Goal: Navigation & Orientation: Find specific page/section

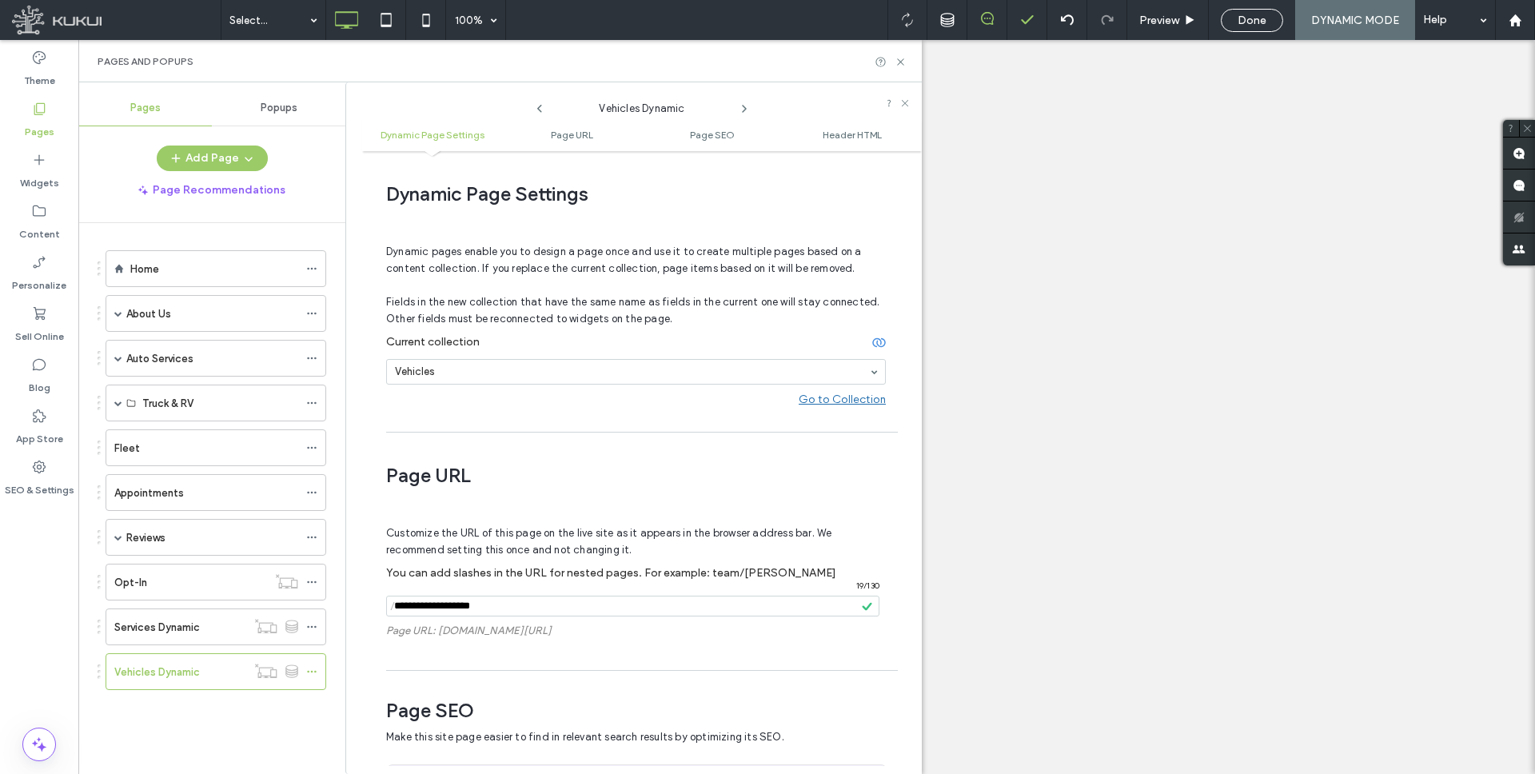
click at [901, 58] on icon at bounding box center [901, 62] width 12 height 12
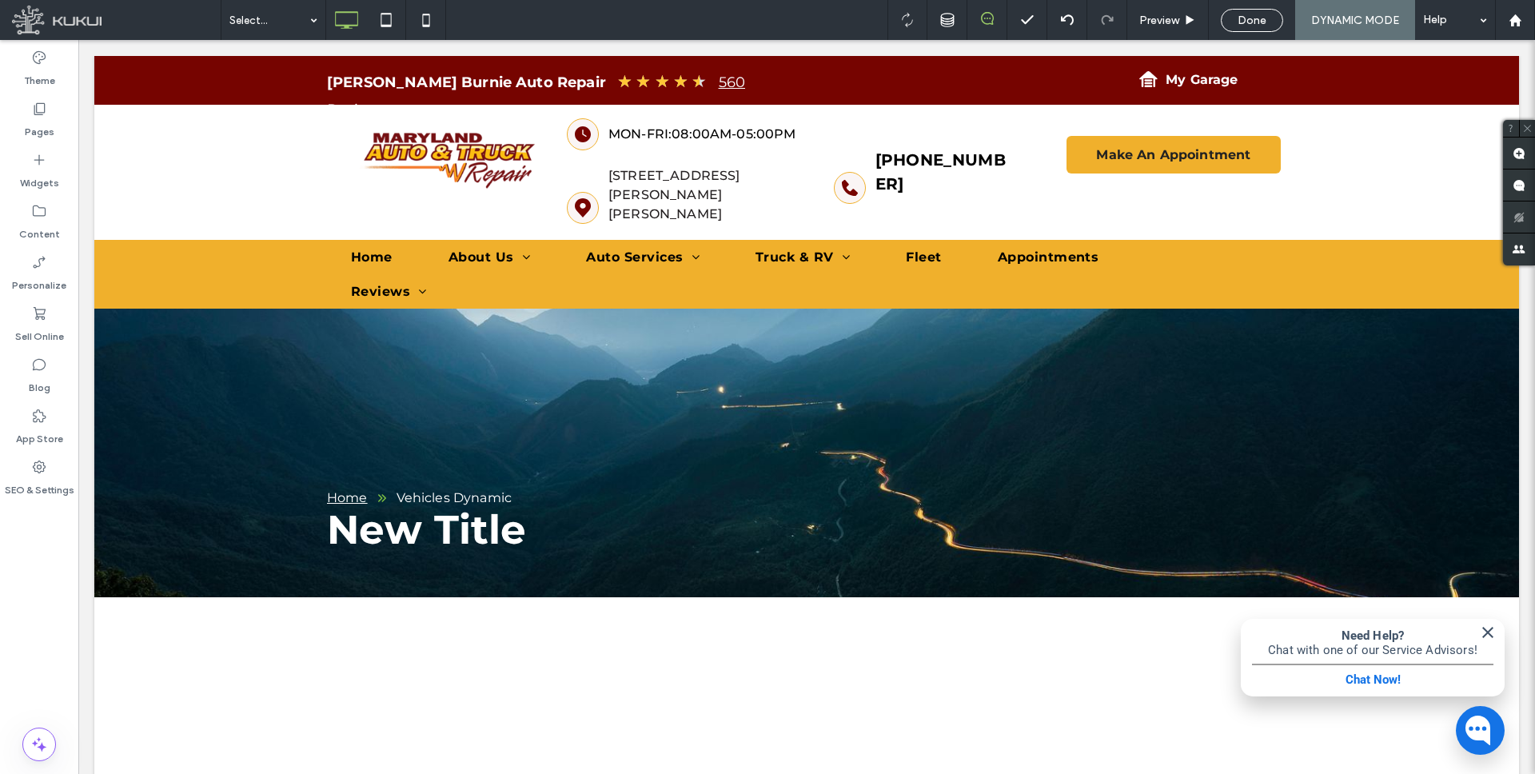
drag, startPoint x: 1223, startPoint y: 20, endPoint x: 1174, endPoint y: 21, distance: 49.6
click at [1223, 20] on div "Done" at bounding box center [1252, 21] width 61 height 14
click at [1032, 24] on div at bounding box center [767, 387] width 1535 height 774
click at [1027, 24] on icon at bounding box center [1029, 20] width 16 height 16
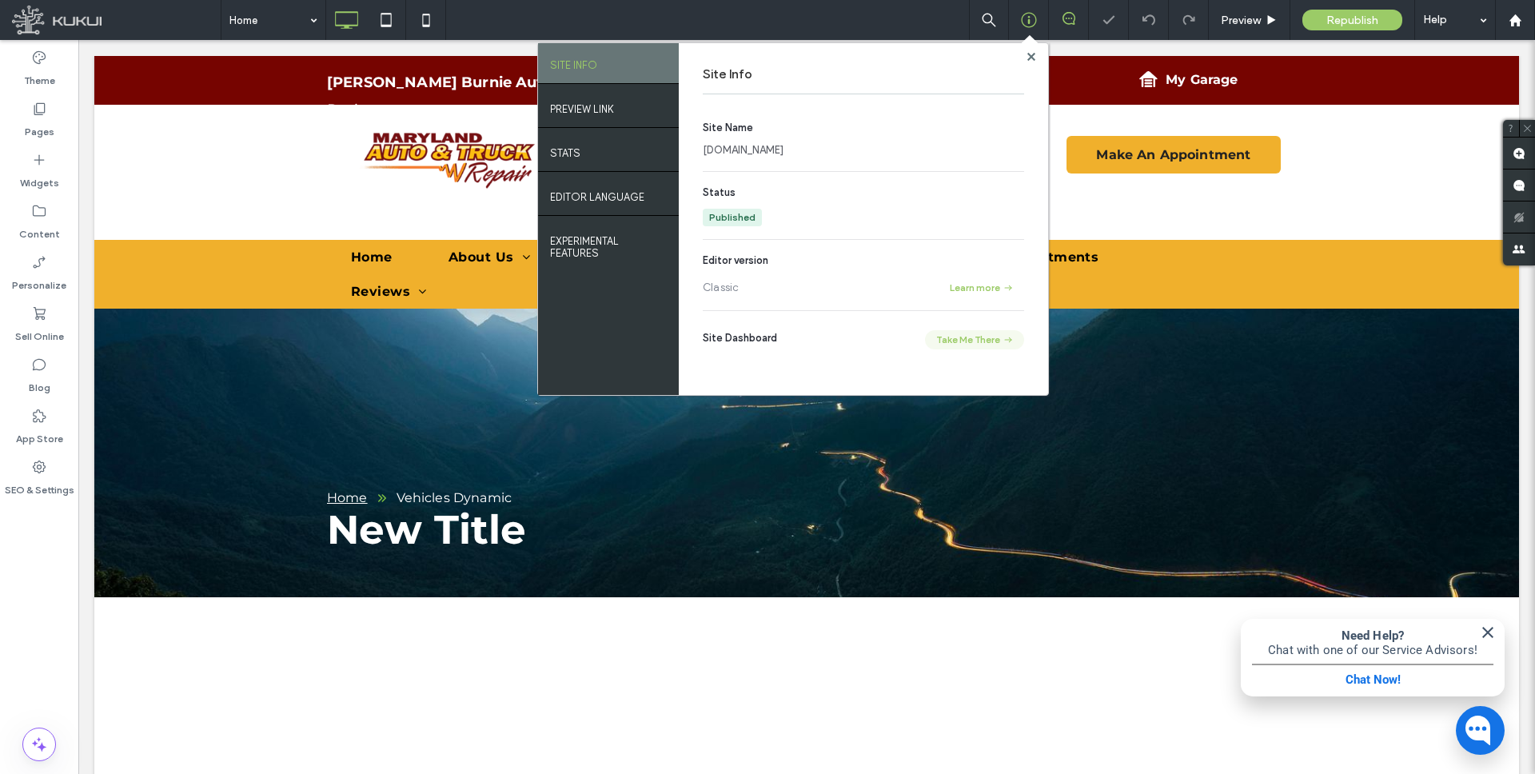
click at [968, 339] on button "Take Me There" at bounding box center [974, 339] width 99 height 19
click at [1030, 58] on use at bounding box center [1031, 56] width 8 height 8
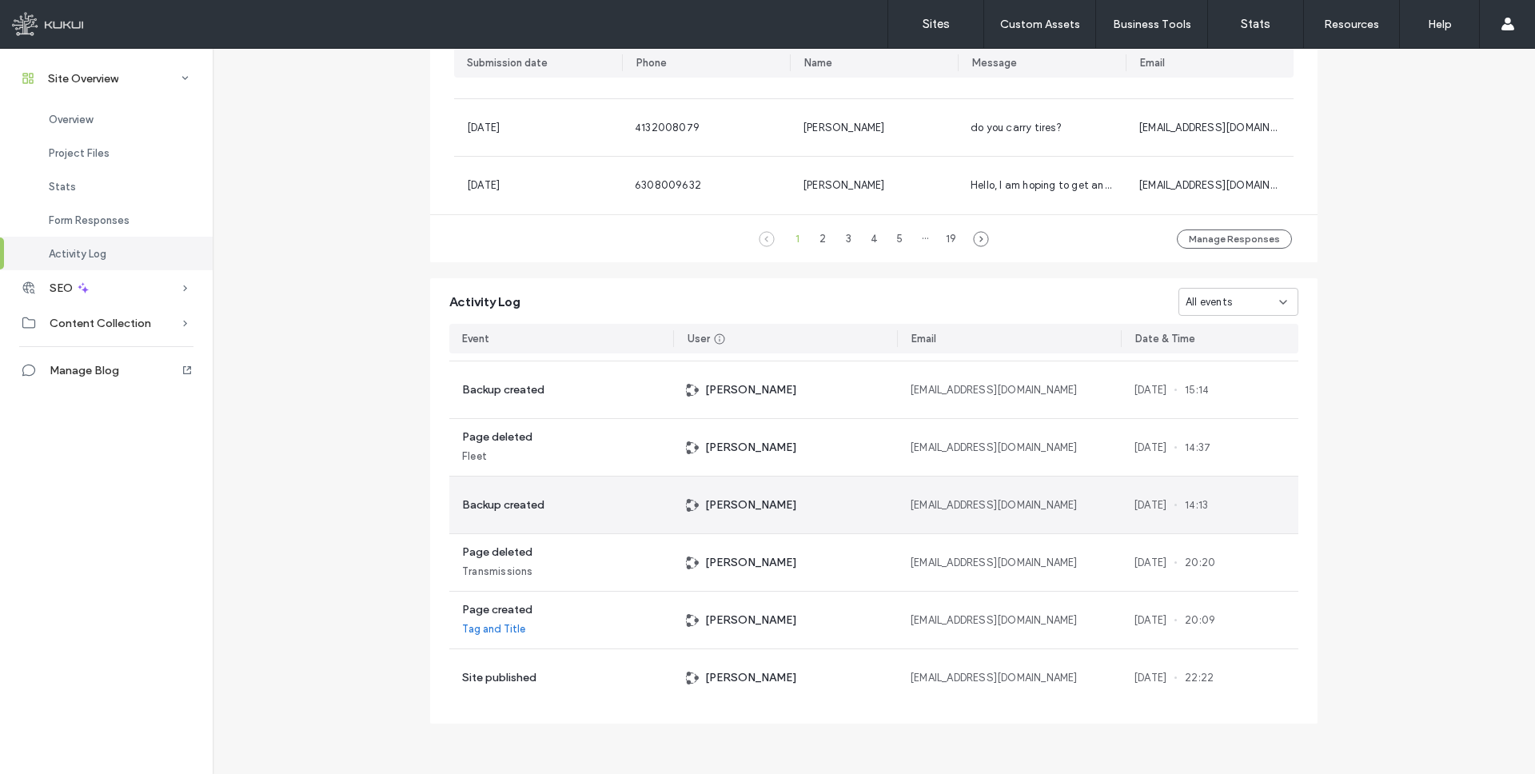
scroll to position [18569, 0]
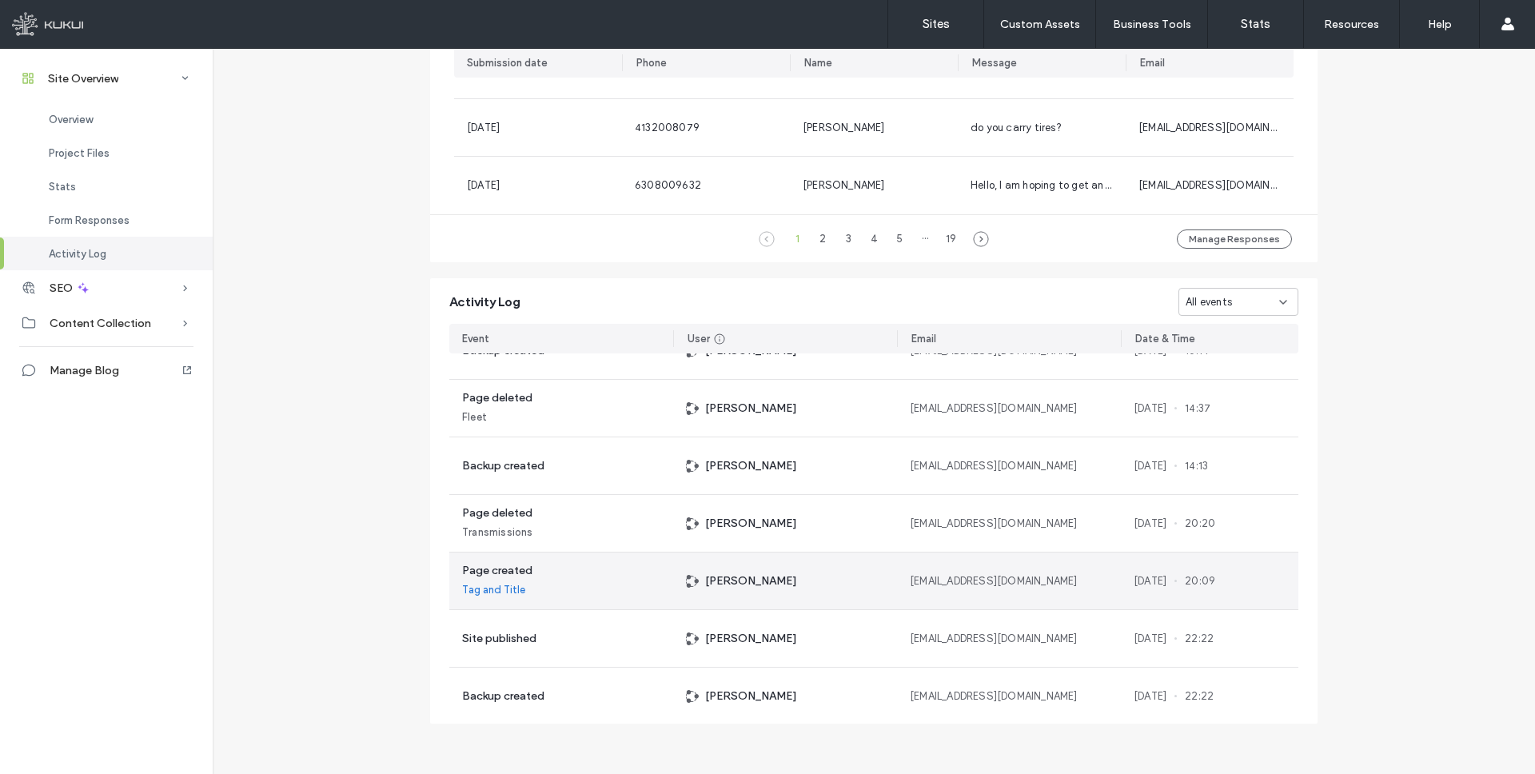
click at [500, 590] on link "Tag and Title" at bounding box center [493, 590] width 63 height 21
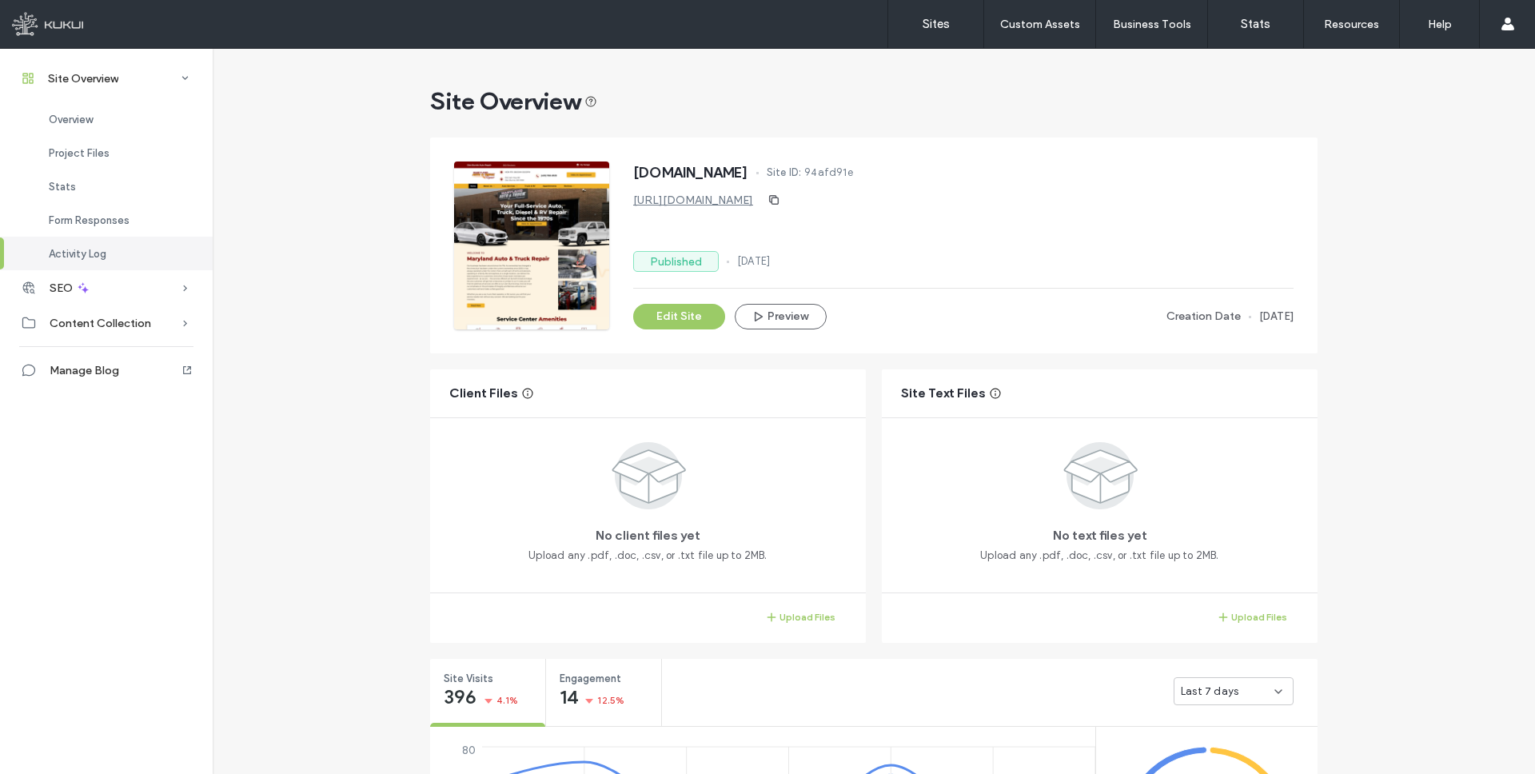
scroll to position [1238, 0]
